Goal: Check status: Check status

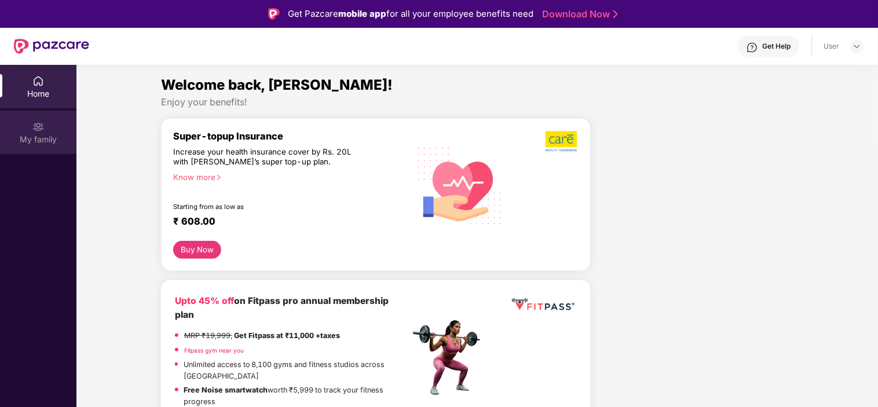
click at [31, 135] on div "My family" at bounding box center [38, 140] width 76 height 12
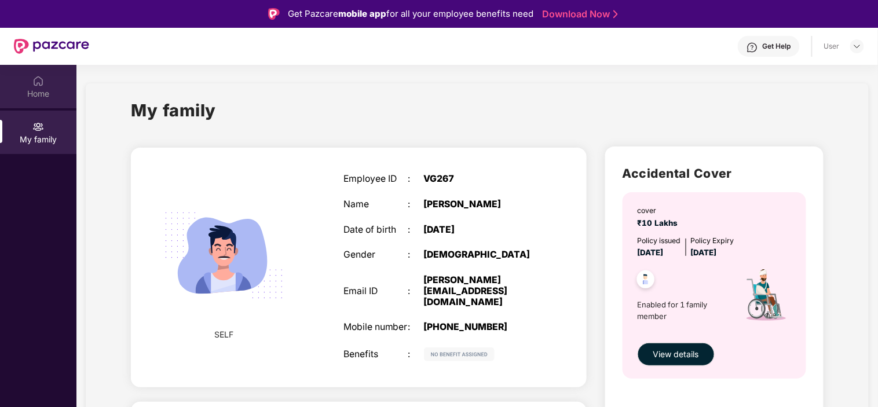
click at [34, 93] on div "Home" at bounding box center [38, 94] width 76 height 12
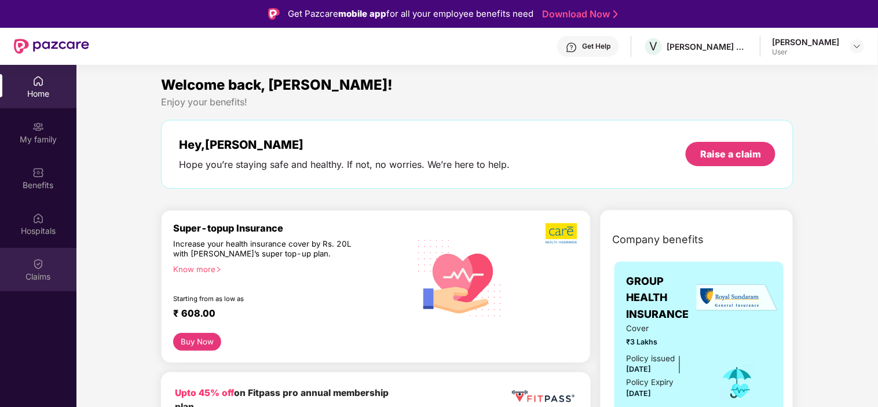
click at [39, 263] on img at bounding box center [38, 264] width 12 height 12
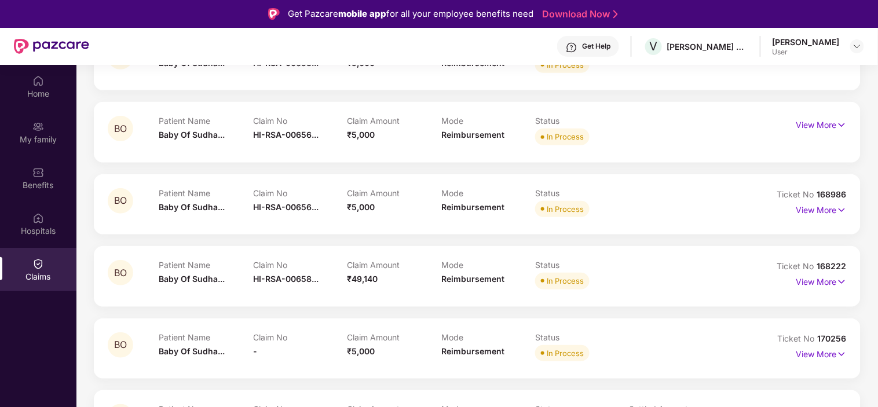
scroll to position [257, 0]
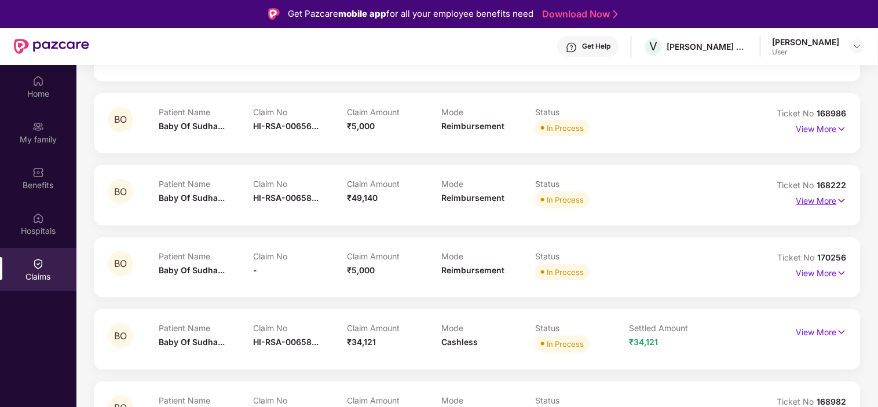
click at [810, 197] on p "View More" at bounding box center [821, 200] width 50 height 16
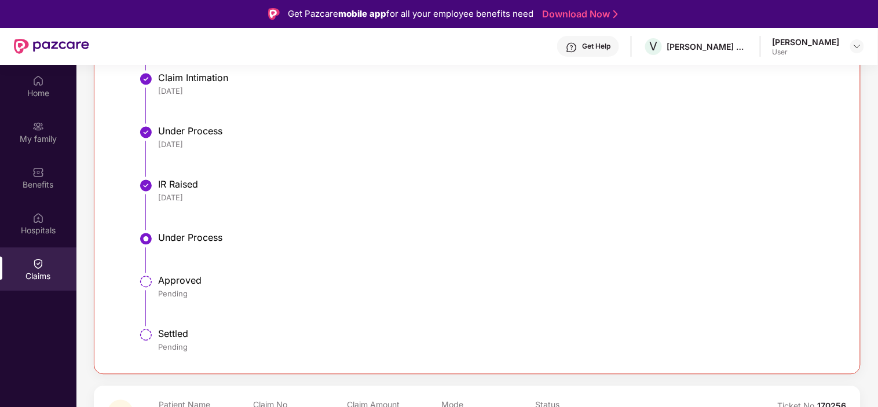
scroll to position [643, 0]
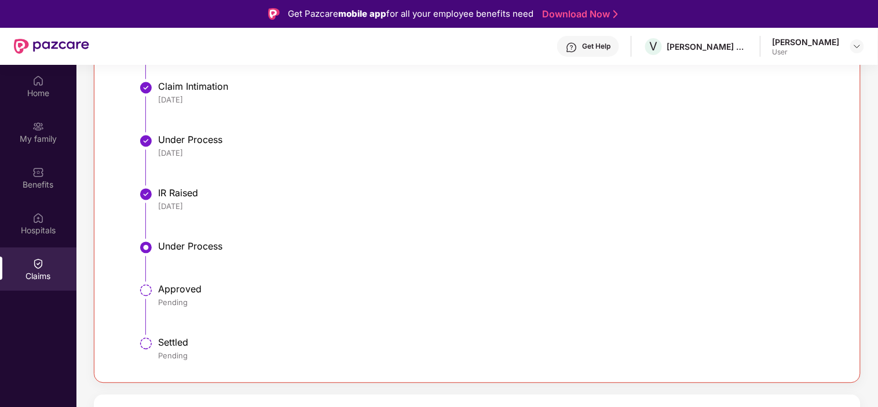
click at [199, 205] on div "[DATE]" at bounding box center [496, 206] width 676 height 10
click at [189, 241] on div "Under Process" at bounding box center [496, 247] width 676 height 12
click at [182, 289] on div "Approved" at bounding box center [496, 290] width 676 height 12
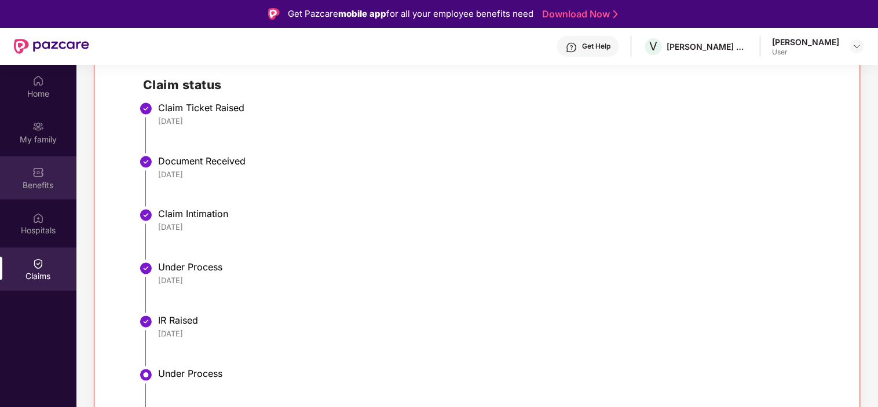
scroll to position [514, 0]
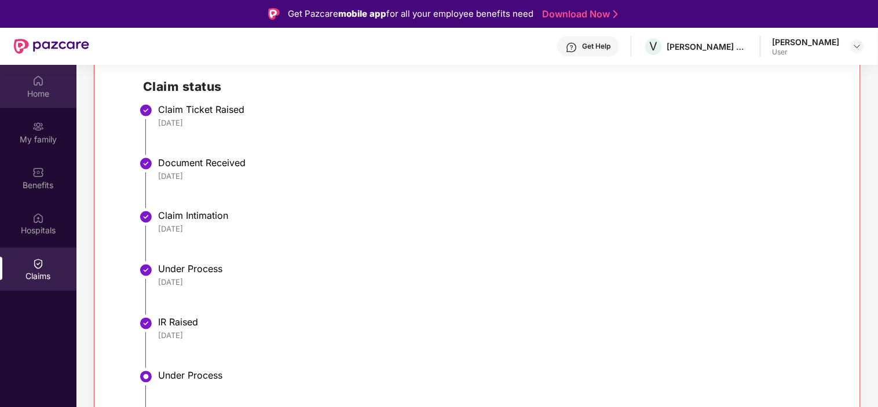
click at [41, 89] on div "Home" at bounding box center [38, 94] width 76 height 12
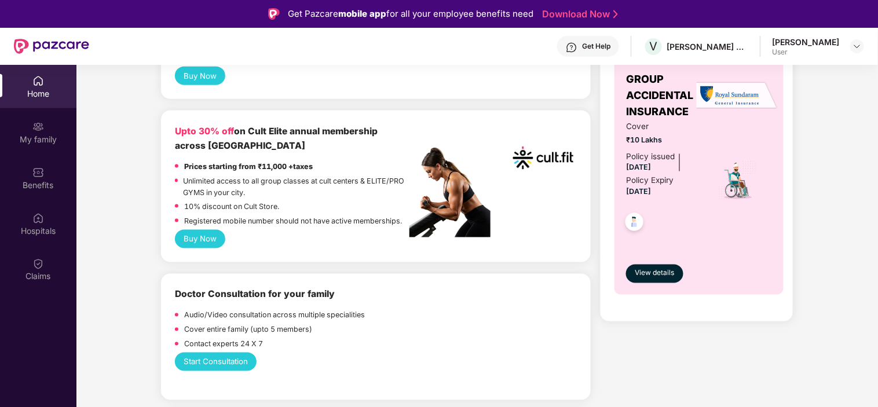
scroll to position [707, 0]
